Goal: Task Accomplishment & Management: Manage account settings

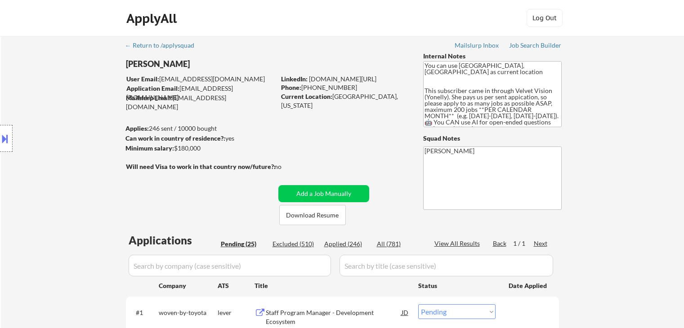
select select ""pending""
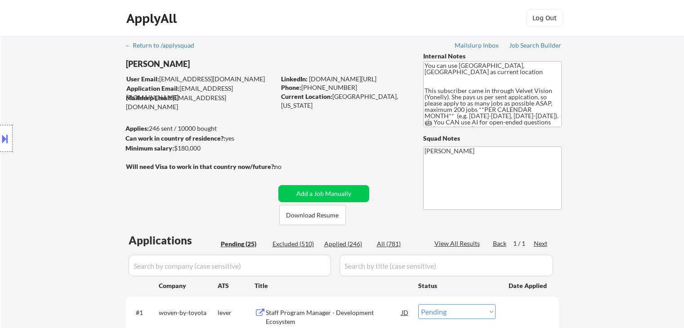
select select ""pending""
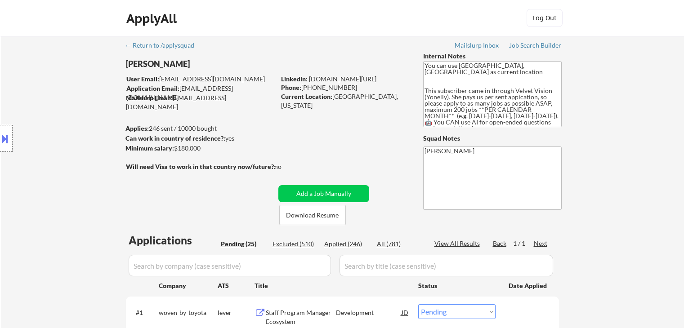
select select ""pending""
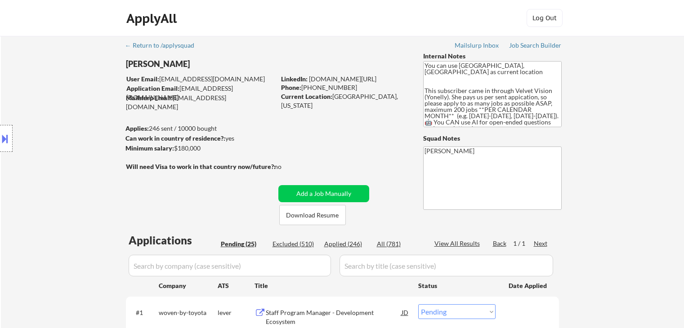
select select ""pending""
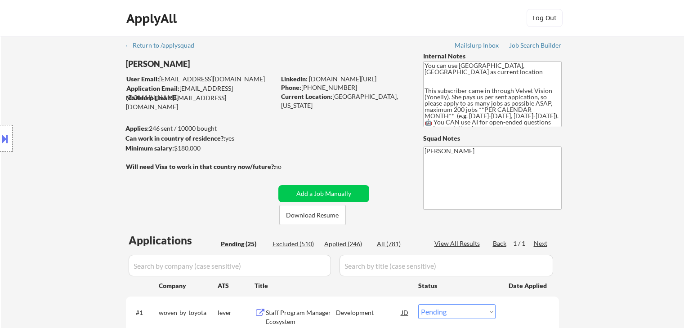
select select ""pending""
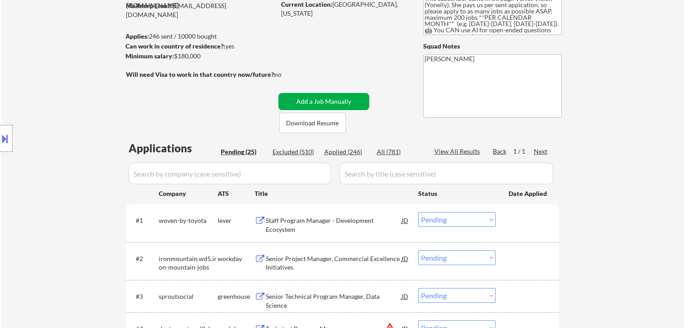
scroll to position [135, 0]
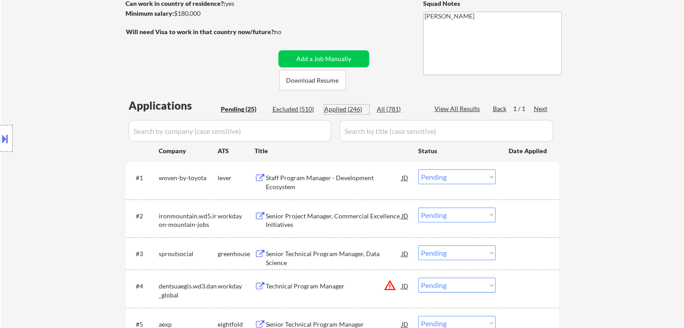
click at [347, 108] on div "Applied (246)" at bounding box center [346, 109] width 45 height 9
select select ""applied""
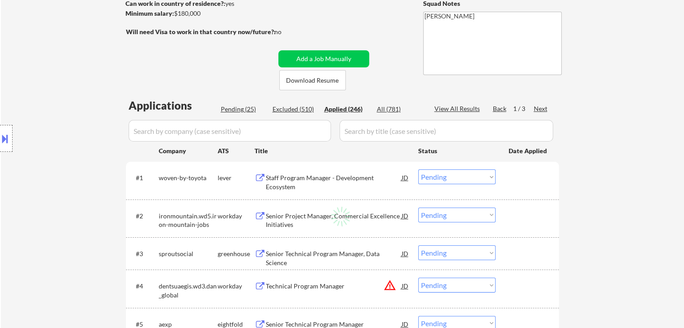
select select ""applied""
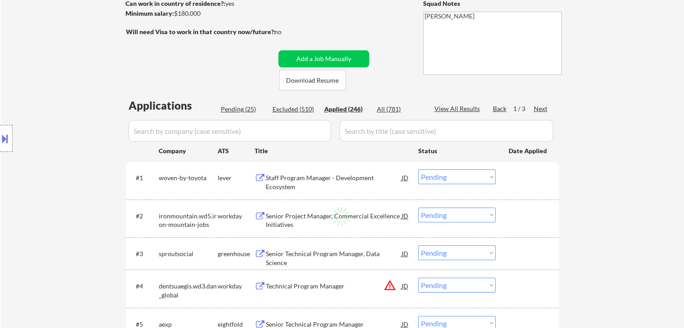
select select ""applied""
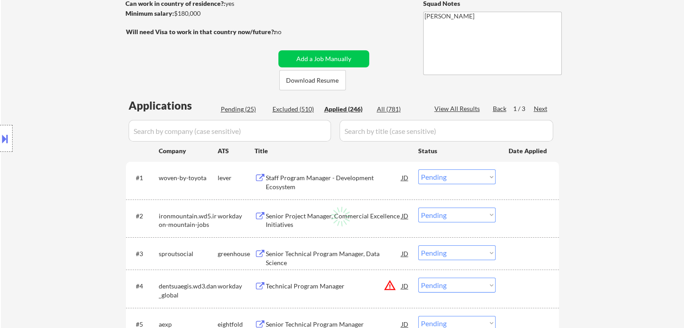
select select ""applied""
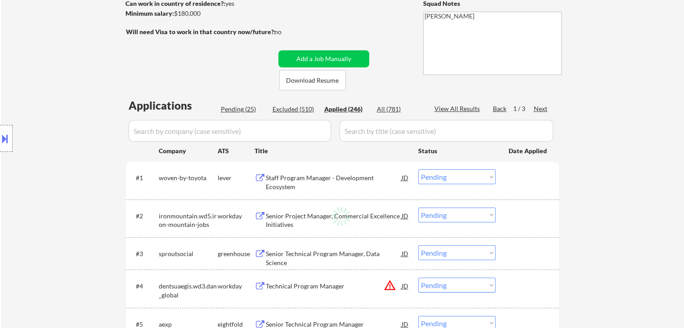
select select ""applied""
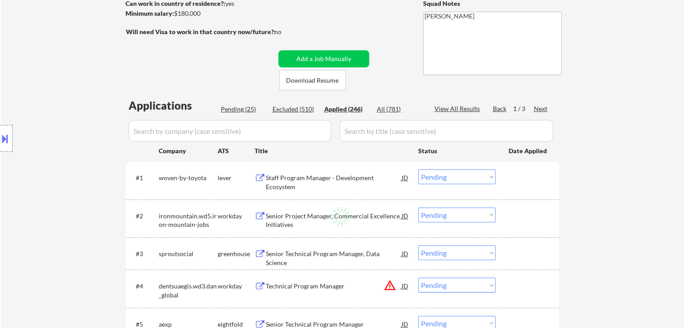
select select ""applied""
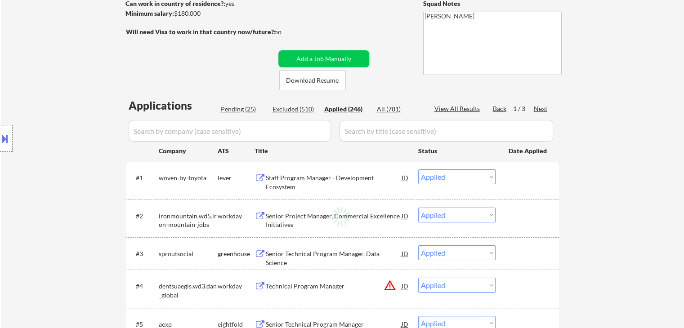
select select ""applied""
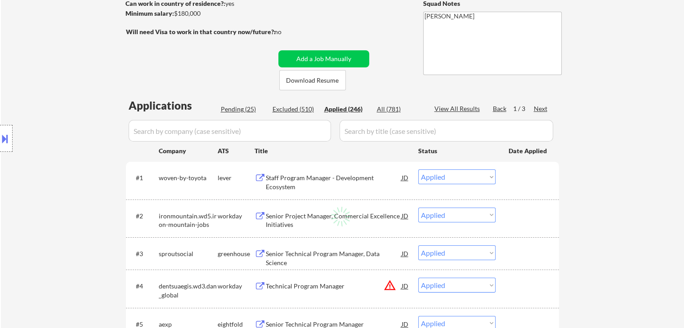
select select ""applied""
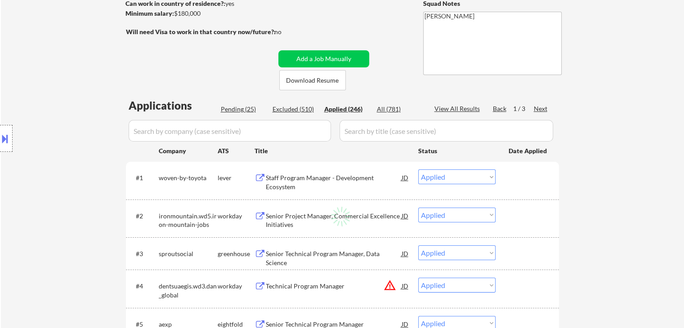
select select ""applied""
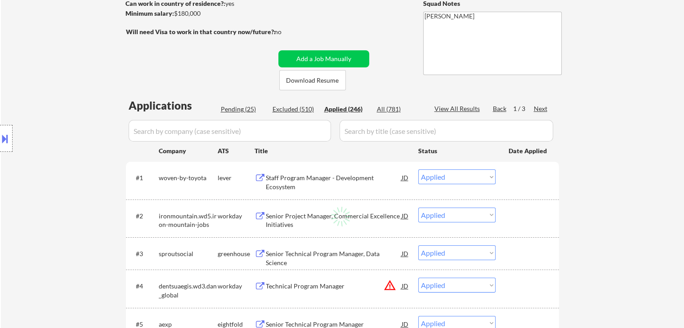
select select ""applied""
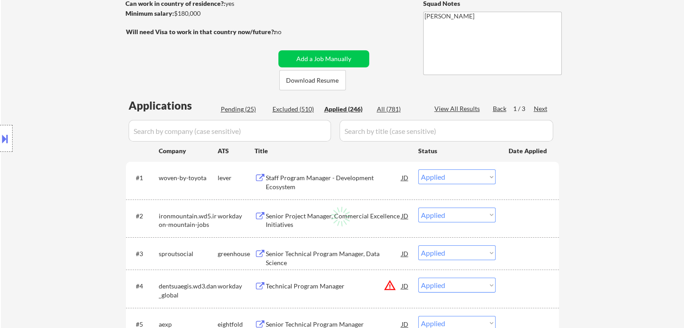
select select ""applied""
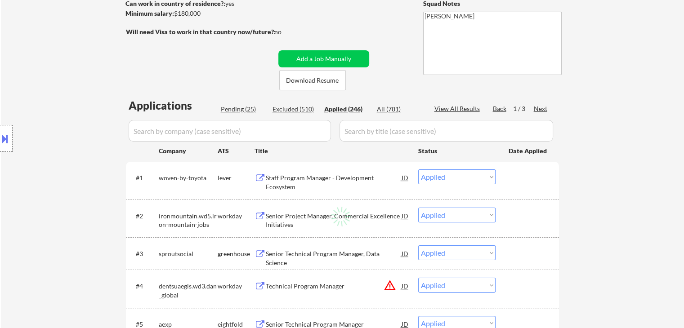
select select ""applied""
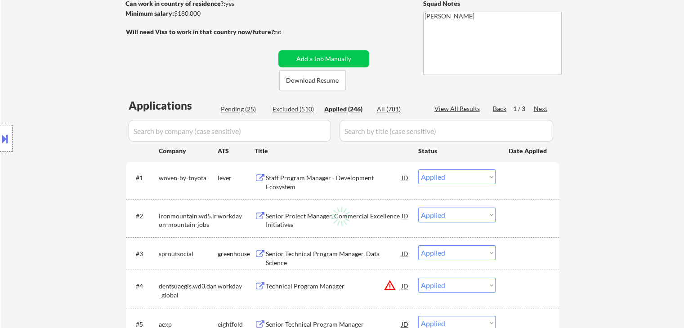
select select ""applied""
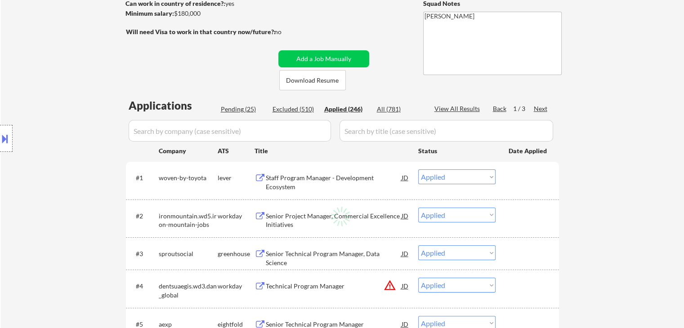
select select ""applied""
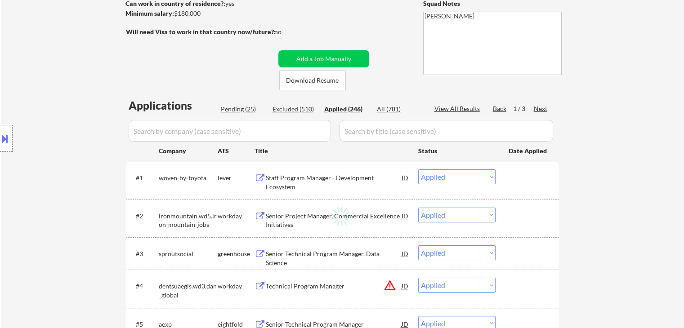
select select ""applied""
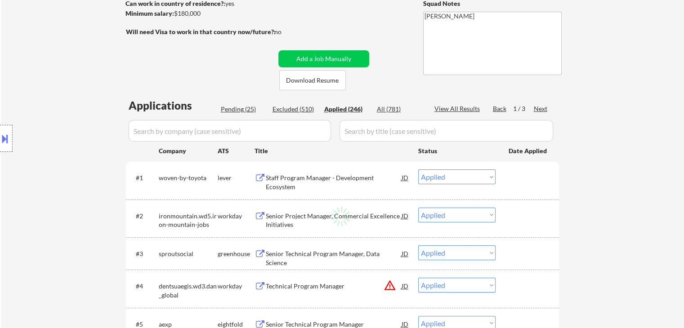
select select ""applied""
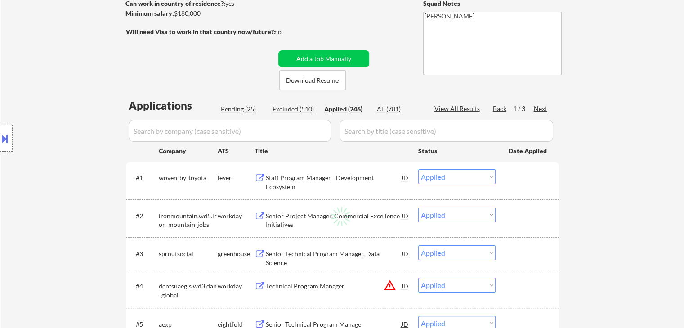
select select ""applied""
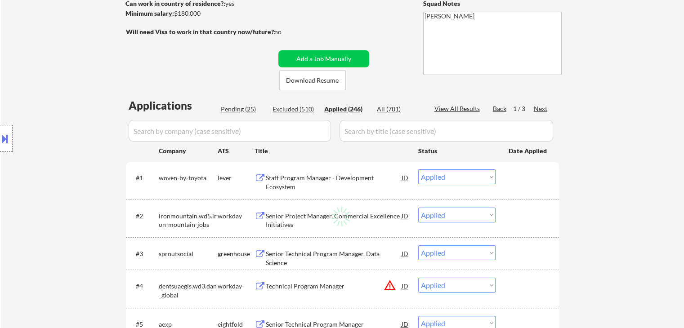
select select ""applied""
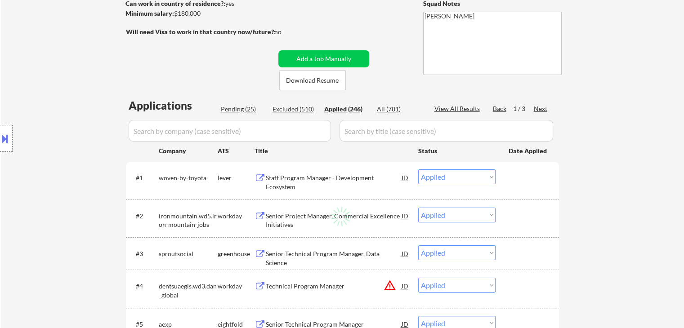
select select ""applied""
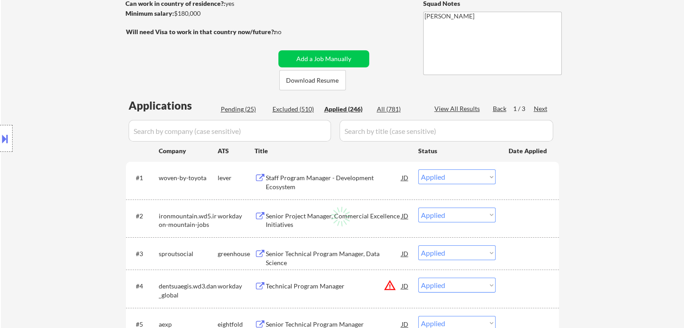
select select ""applied""
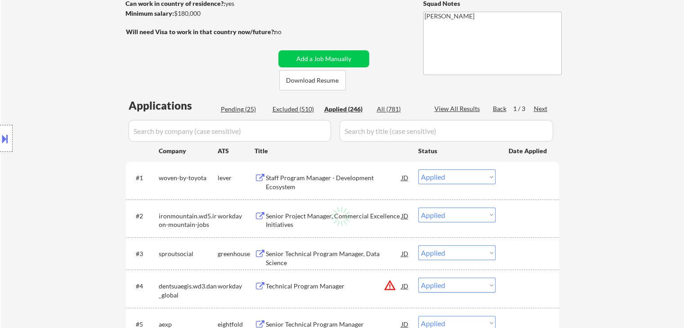
select select ""applied""
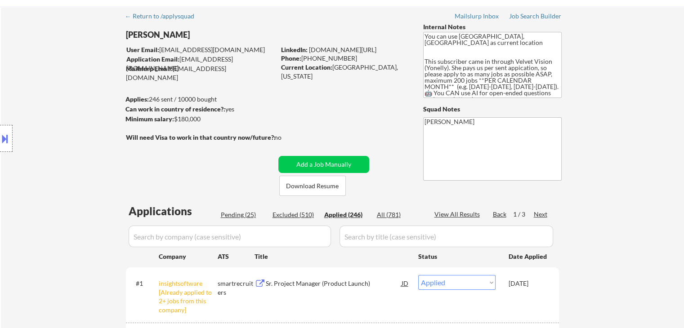
scroll to position [45, 0]
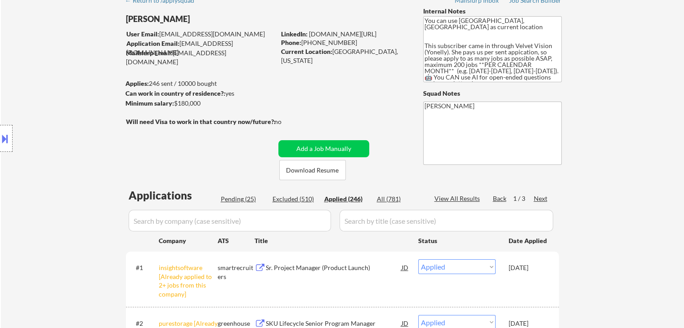
click at [243, 195] on div "Pending (25)" at bounding box center [243, 199] width 45 height 9
select select ""pending""
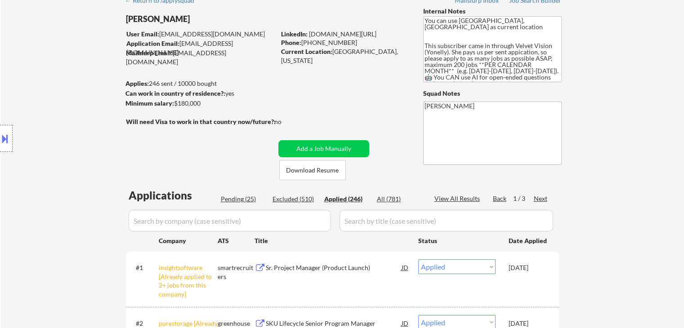
select select ""pending""
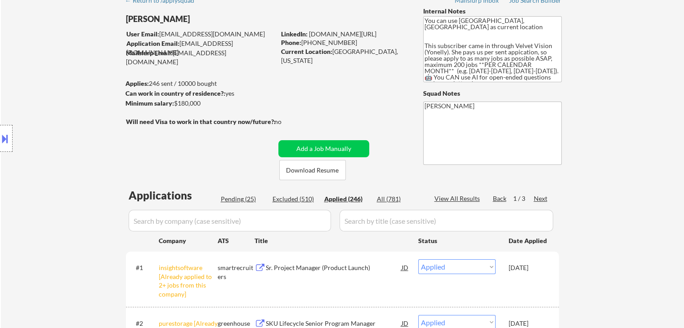
select select ""pending""
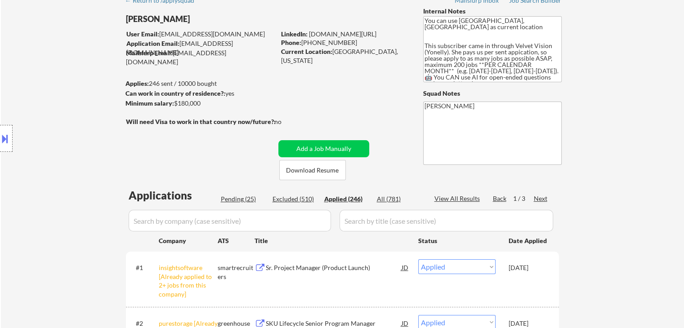
select select ""pending""
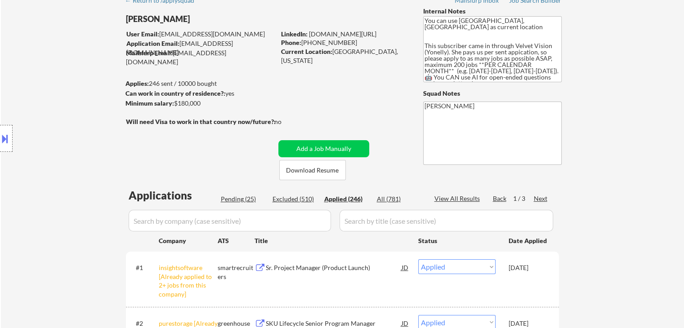
select select ""pending""
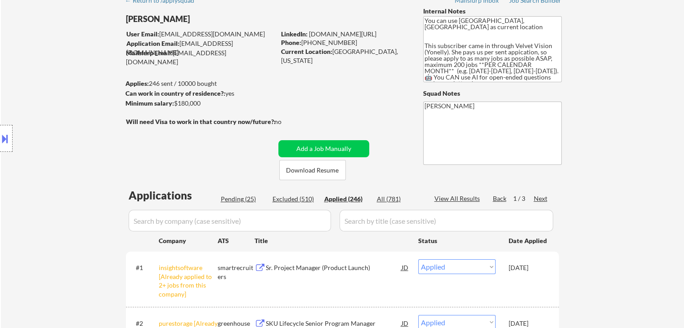
select select ""pending""
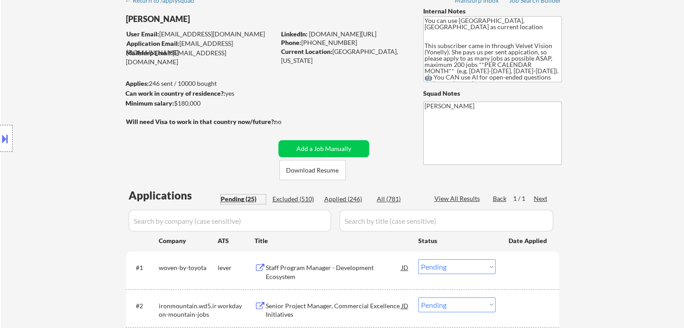
scroll to position [270, 0]
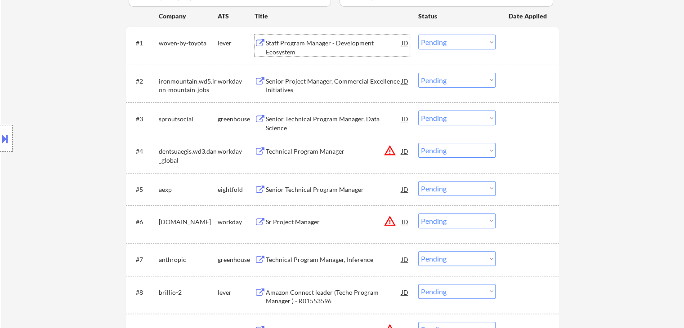
click at [277, 47] on div "Staff Program Manager - Development Ecosystem" at bounding box center [334, 48] width 136 height 18
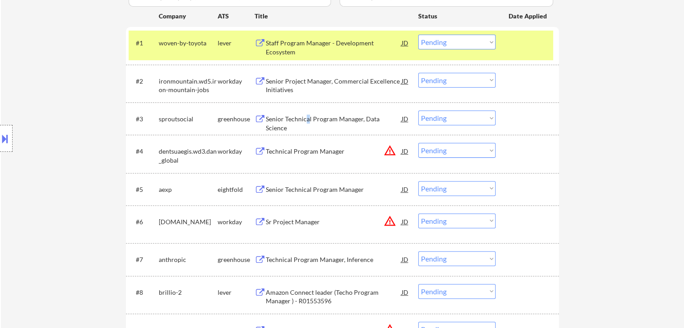
click at [308, 120] on div "Senior Technical Program Manager, Data Science" at bounding box center [334, 124] width 136 height 18
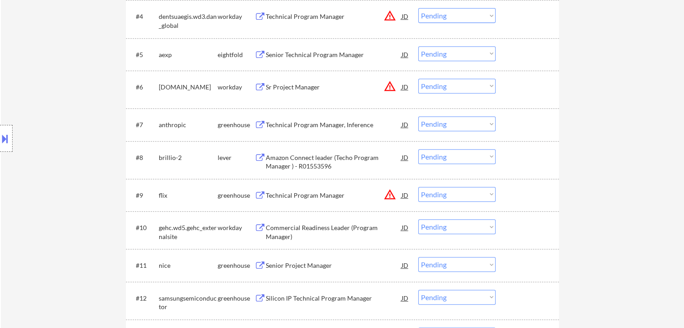
click at [301, 128] on div "Technical Program Manager, Inference" at bounding box center [334, 125] width 136 height 9
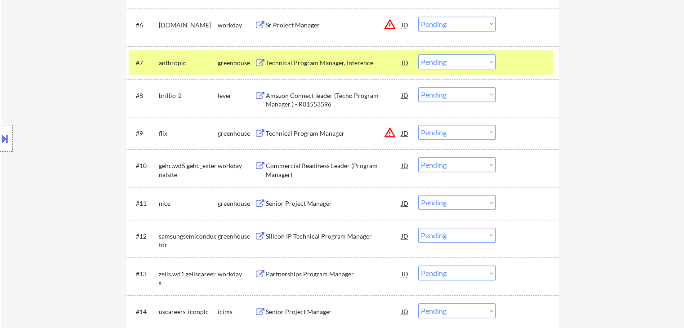
scroll to position [495, 0]
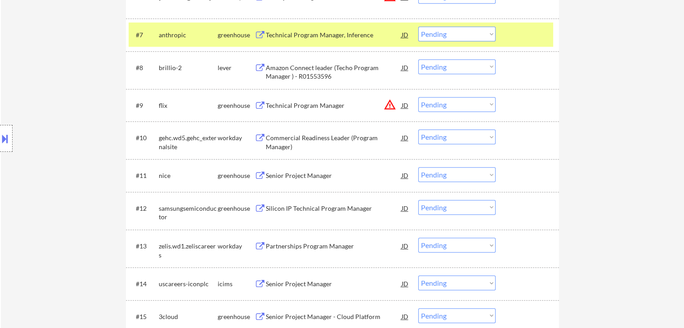
click at [306, 79] on div "Amazon Connect leader (Techo Program Manager ) - R01553596" at bounding box center [334, 72] width 136 height 18
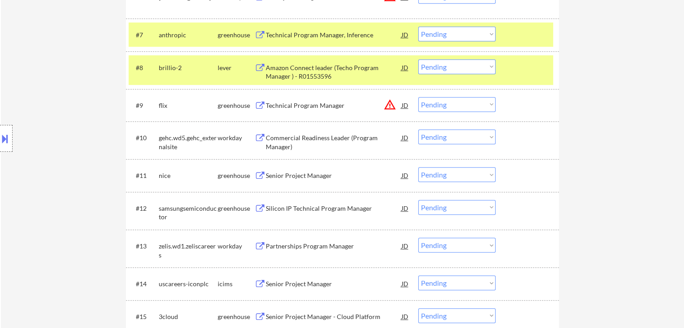
click at [303, 173] on div "Senior Project Manager" at bounding box center [334, 175] width 136 height 9
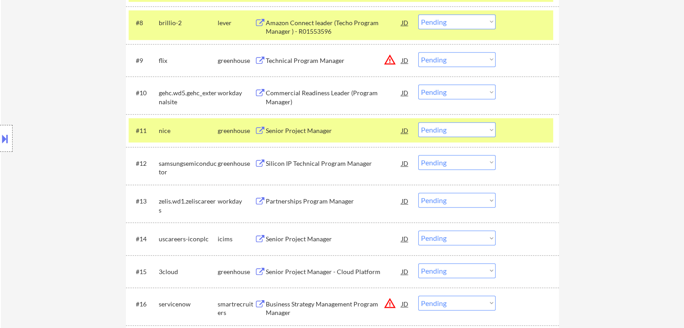
click at [315, 164] on div "Silicon IP Technical Program Manager" at bounding box center [334, 163] width 136 height 9
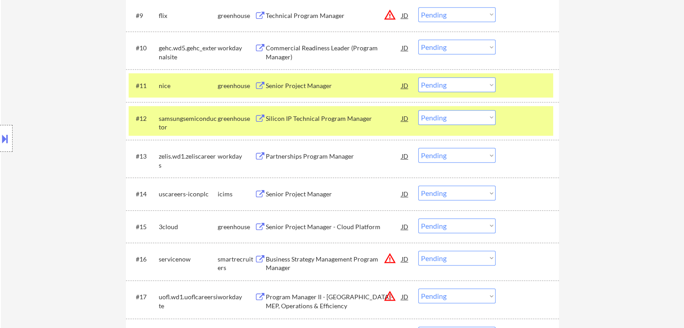
scroll to position [630, 0]
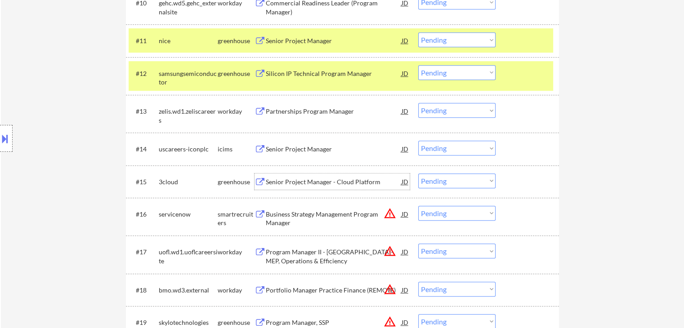
click at [324, 179] on div "Senior Project Manager - Cloud Platform" at bounding box center [334, 182] width 136 height 9
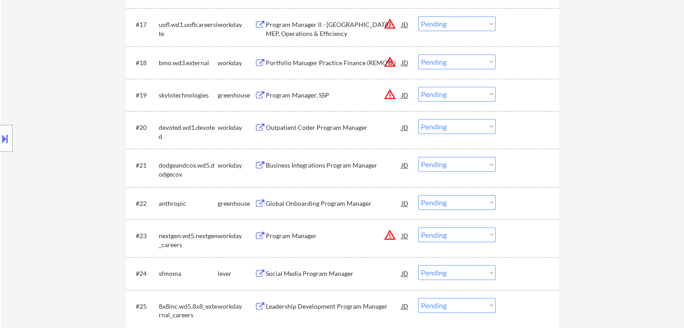
scroll to position [900, 0]
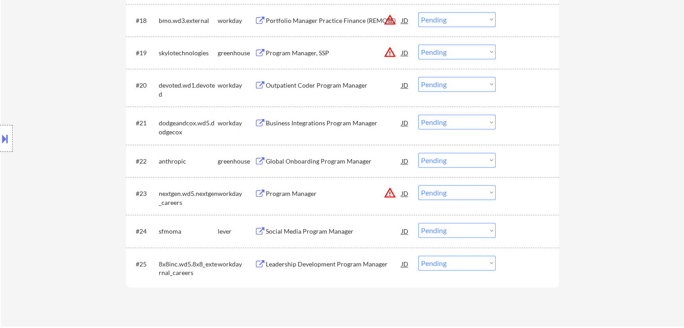
click at [299, 161] on div "Global Onboarding Program Manager" at bounding box center [334, 161] width 136 height 9
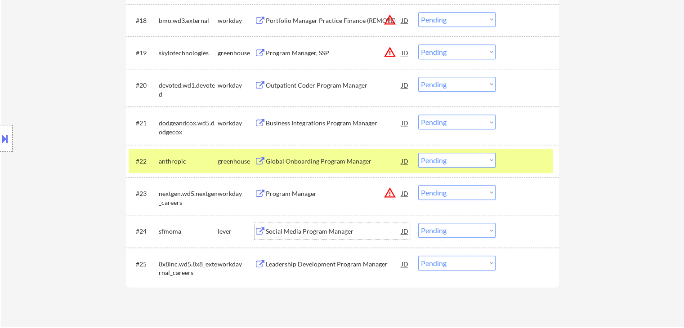
click at [298, 232] on div "Social Media Program Manager" at bounding box center [334, 231] width 136 height 9
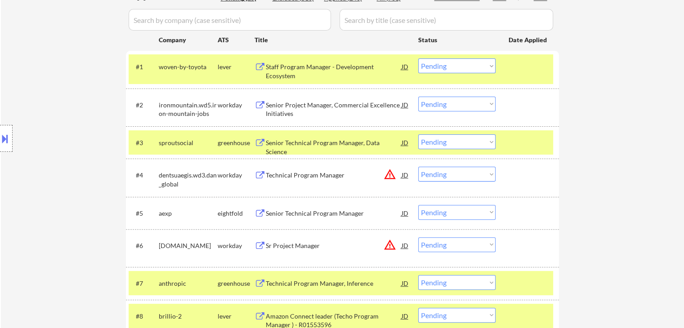
scroll to position [180, 0]
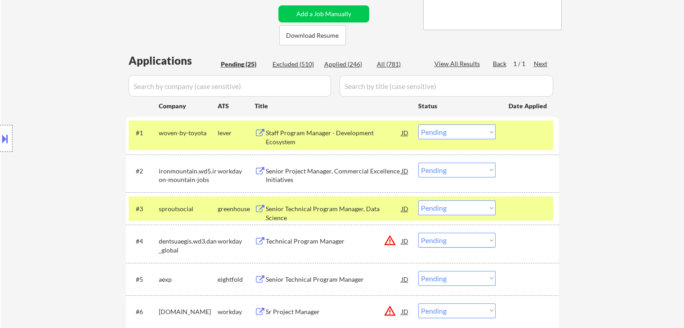
click at [62, 92] on div "Location Inclusions:" at bounding box center [80, 138] width 161 height 167
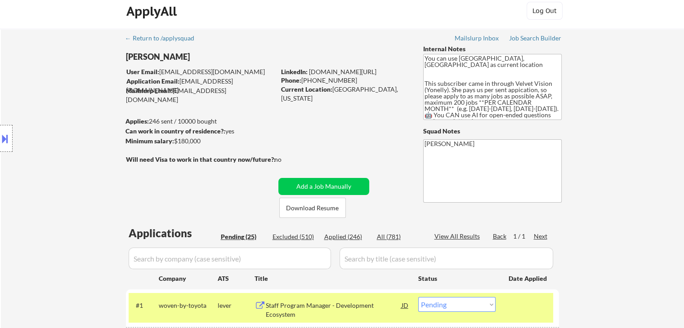
scroll to position [0, 0]
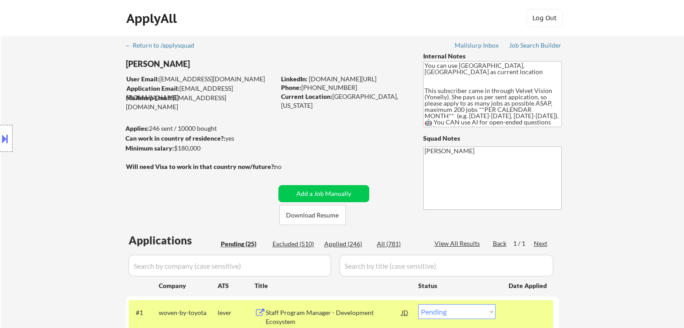
click at [0, 134] on button at bounding box center [5, 138] width 10 height 15
